Goal: Task Accomplishment & Management: Manage account settings

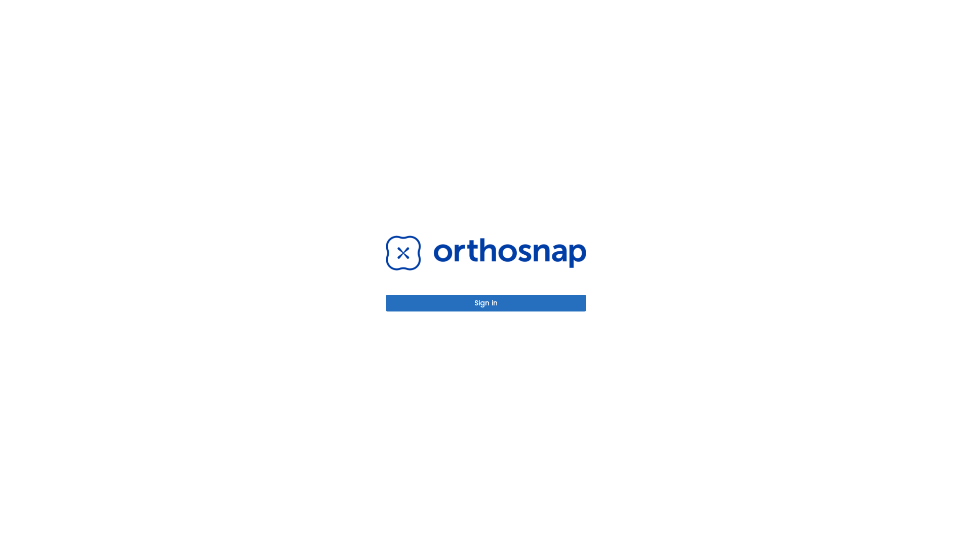
click at [486, 303] on button "Sign in" at bounding box center [486, 303] width 200 height 17
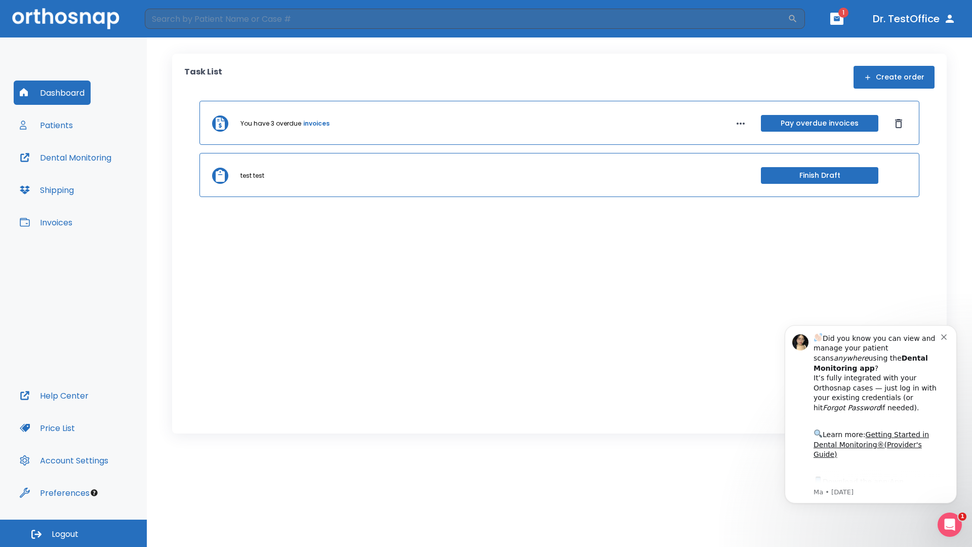
click at [73, 533] on span "Logout" at bounding box center [65, 534] width 27 height 11
